Goal: Task Accomplishment & Management: Use online tool/utility

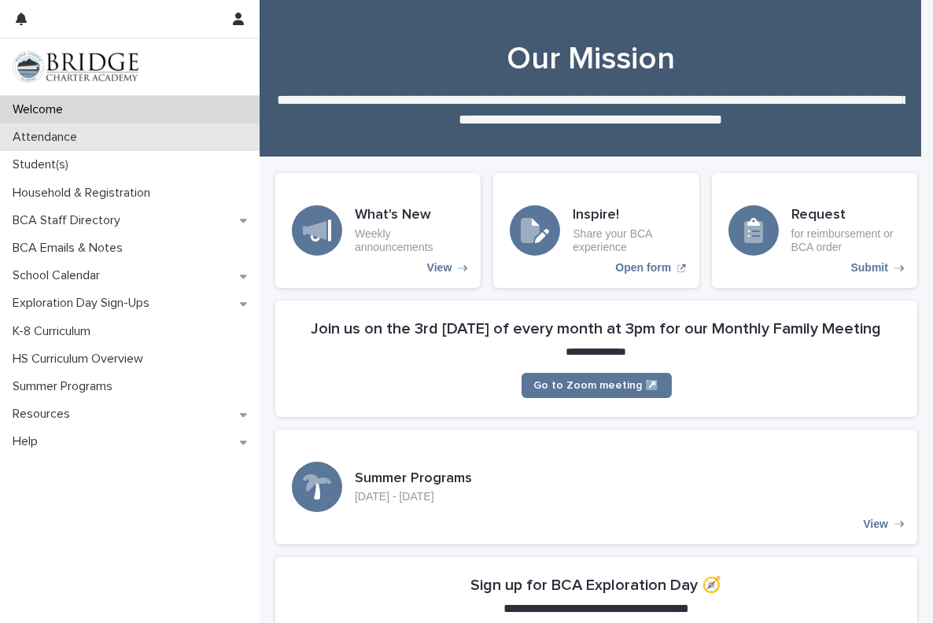
click at [54, 143] on p "Attendance" at bounding box center [47, 137] width 83 height 15
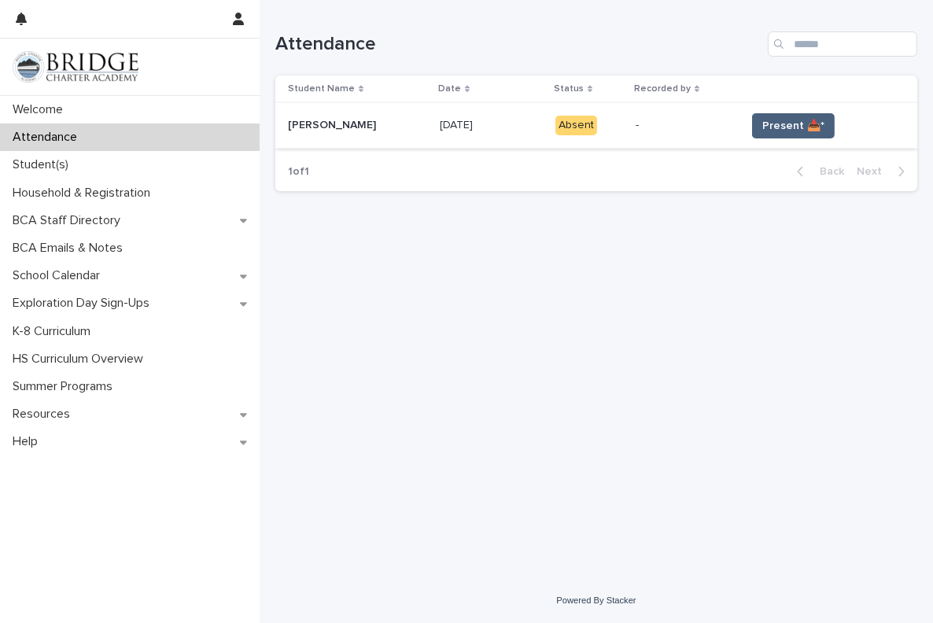
click at [794, 121] on span "Present 📥*" at bounding box center [794, 126] width 62 height 16
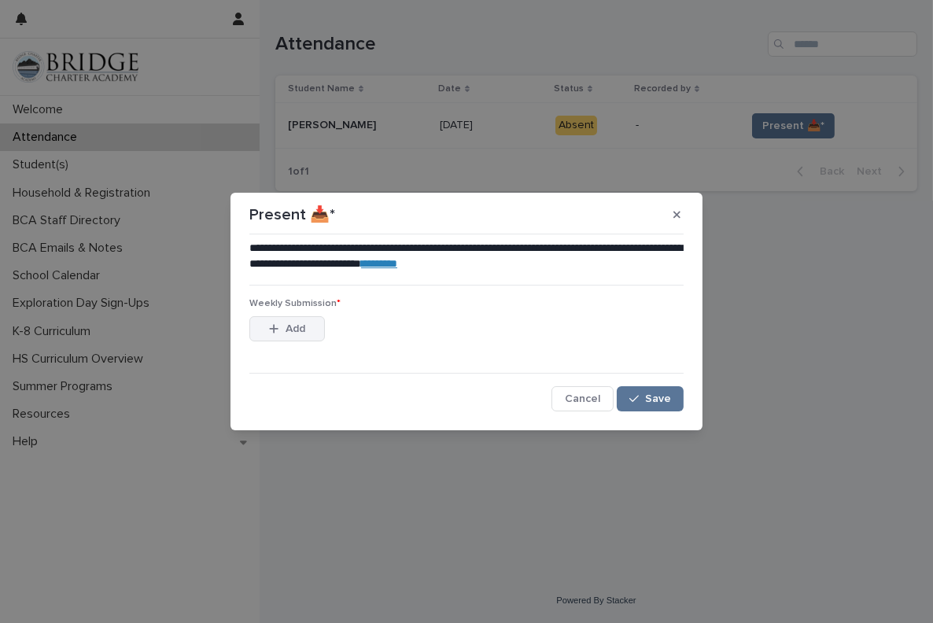
click at [303, 331] on span "Add" at bounding box center [296, 328] width 20 height 11
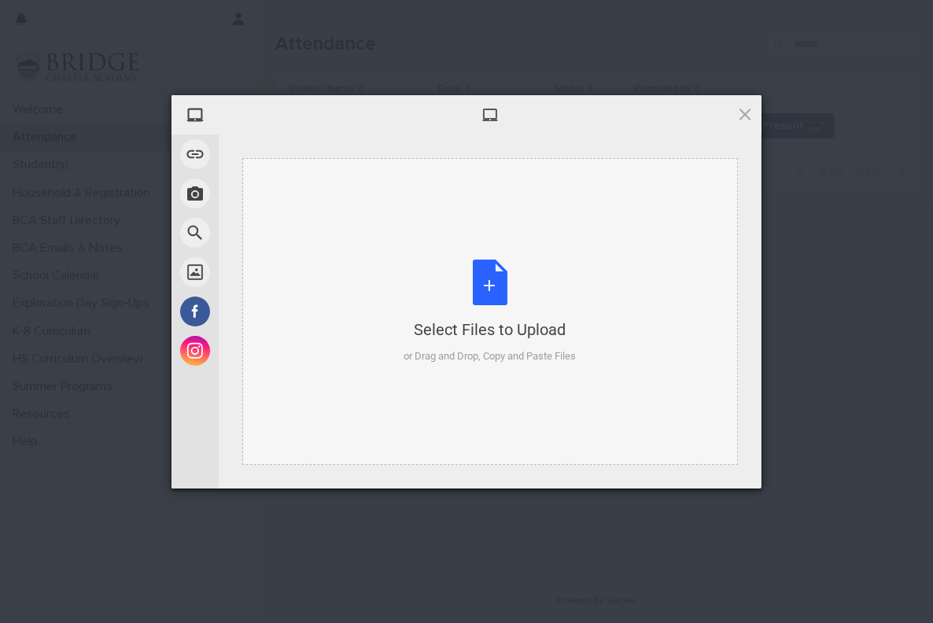
click at [482, 283] on div "Select Files to Upload or Drag and Drop, Copy and Paste Files" at bounding box center [491, 312] width 172 height 105
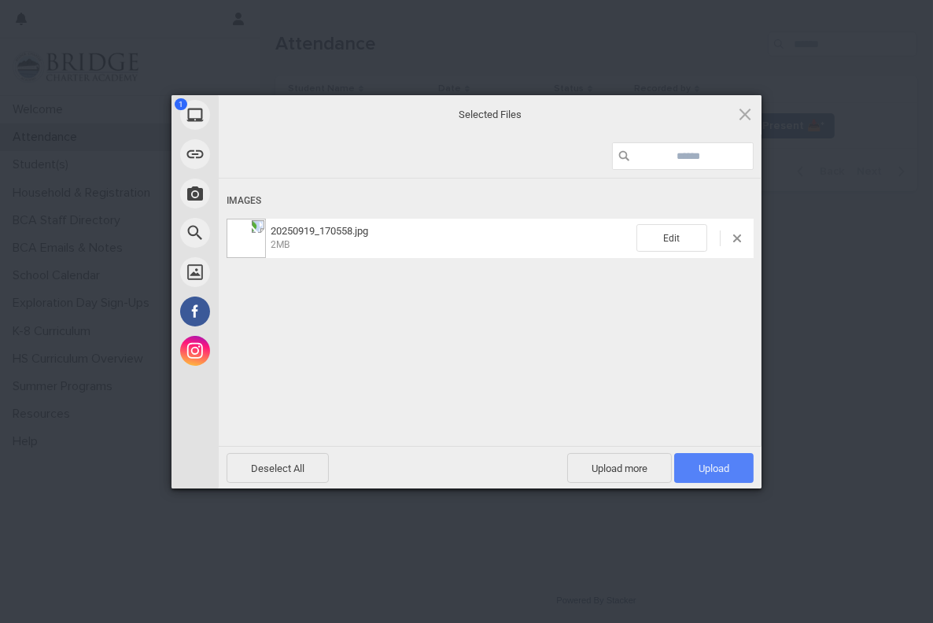
click at [715, 472] on span "Upload 1" at bounding box center [714, 469] width 31 height 12
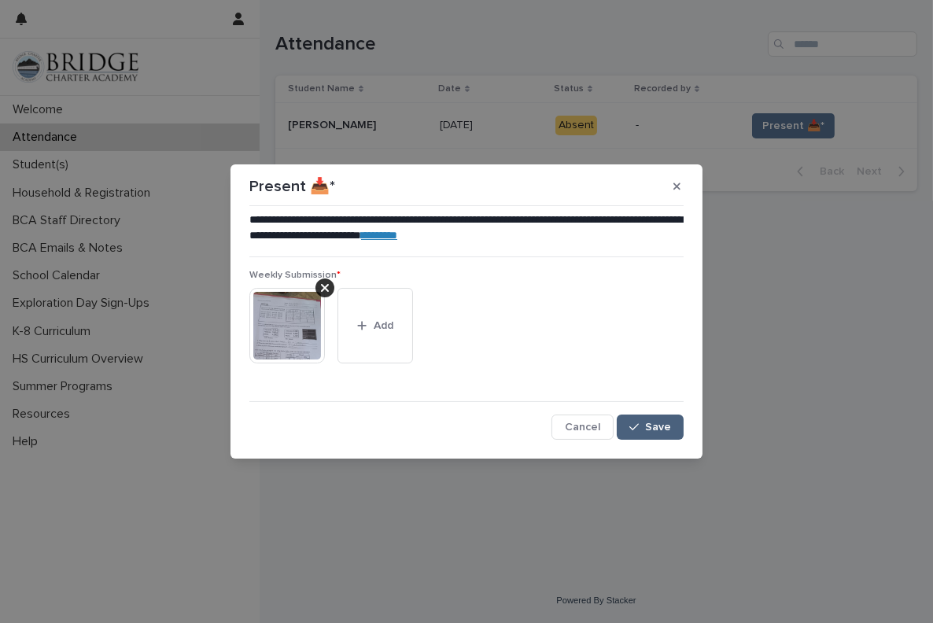
click at [663, 422] on span "Save" at bounding box center [658, 427] width 26 height 11
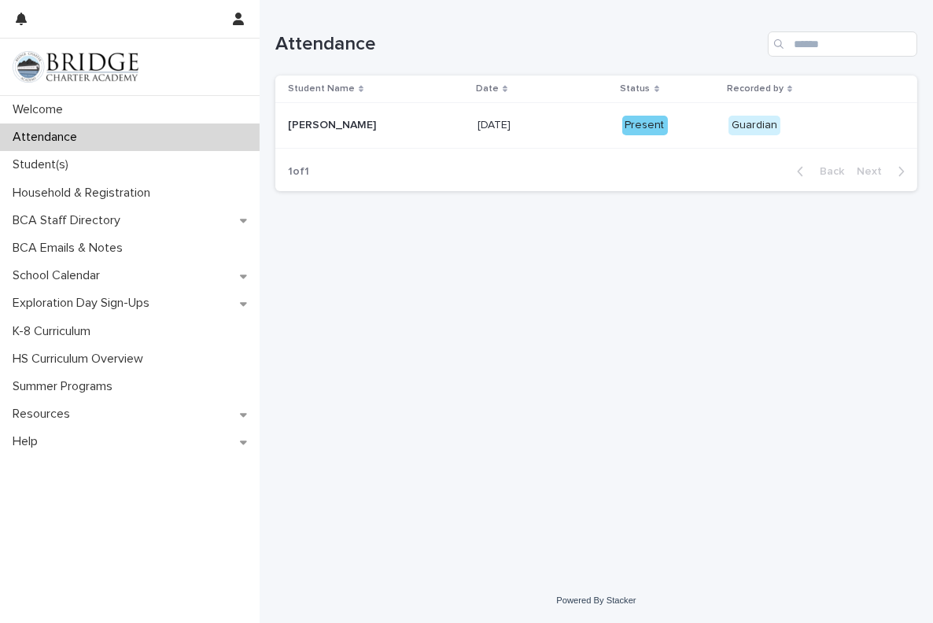
click at [77, 56] on img at bounding box center [76, 66] width 126 height 31
